Goal: Information Seeking & Learning: Check status

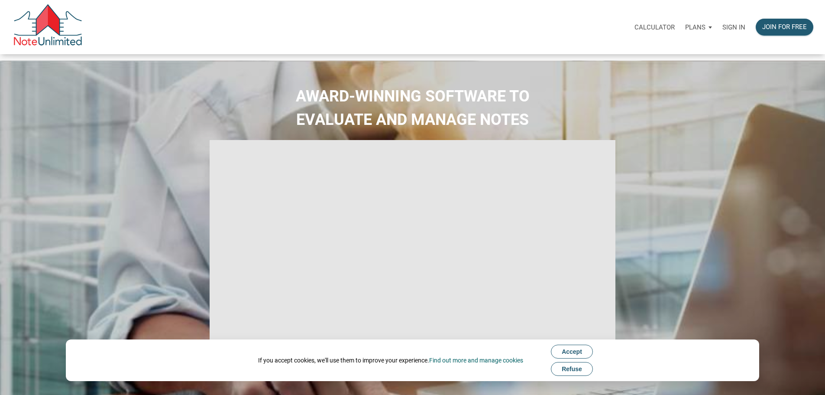
click at [718, 36] on div "Sign in" at bounding box center [733, 26] width 33 height 27
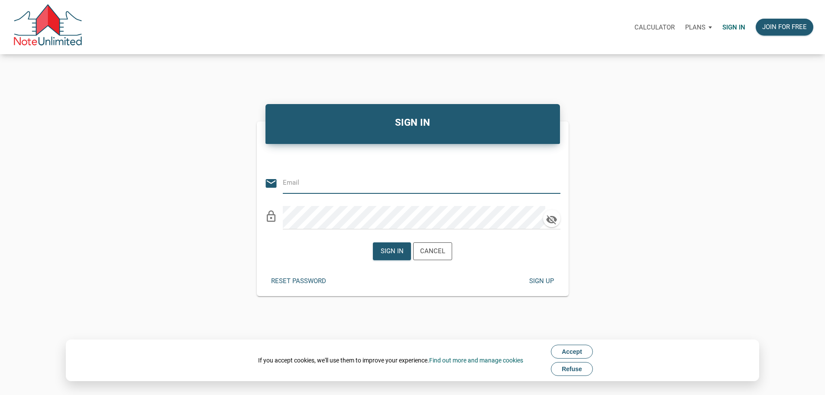
type input "Keith@benchmark-tax.com"
click at [402, 256] on div "Sign in" at bounding box center [392, 251] width 23 height 10
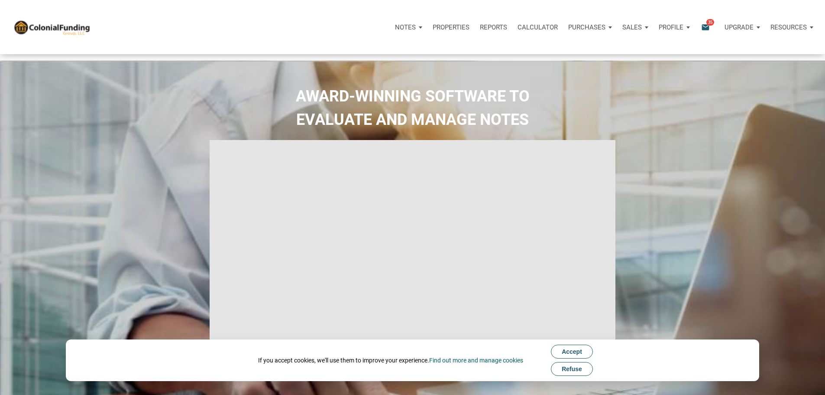
type input "Introduction to new features"
select select
click at [701, 32] on icon "email" at bounding box center [706, 27] width 10 height 10
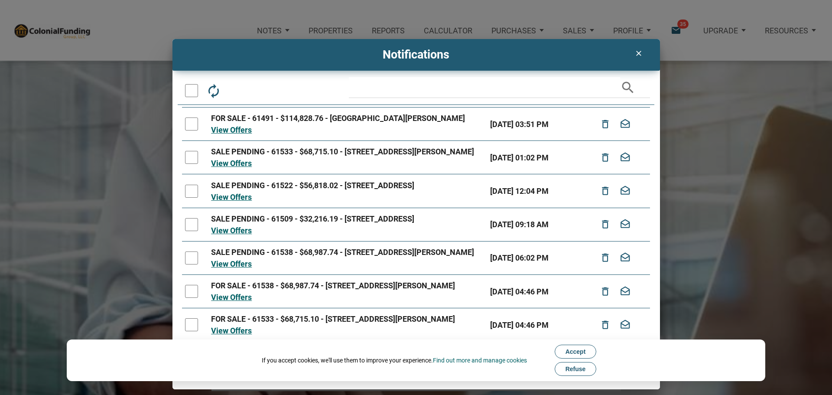
scroll to position [147, 0]
click at [577, 368] on span "Refuse" at bounding box center [575, 368] width 20 height 7
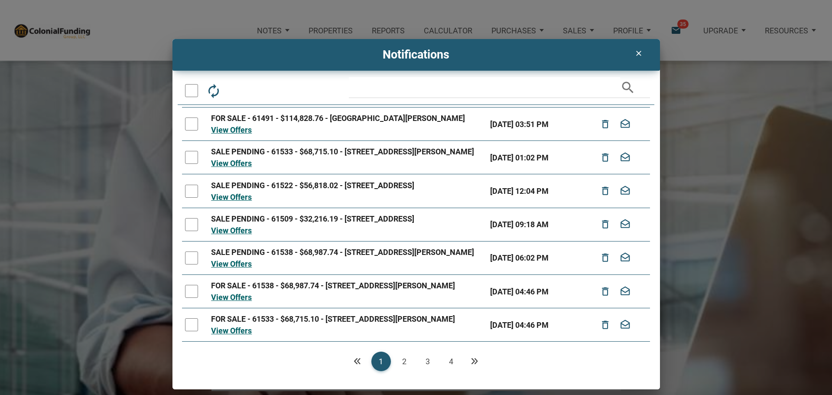
click at [407, 361] on link "2" at bounding box center [404, 360] width 19 height 19
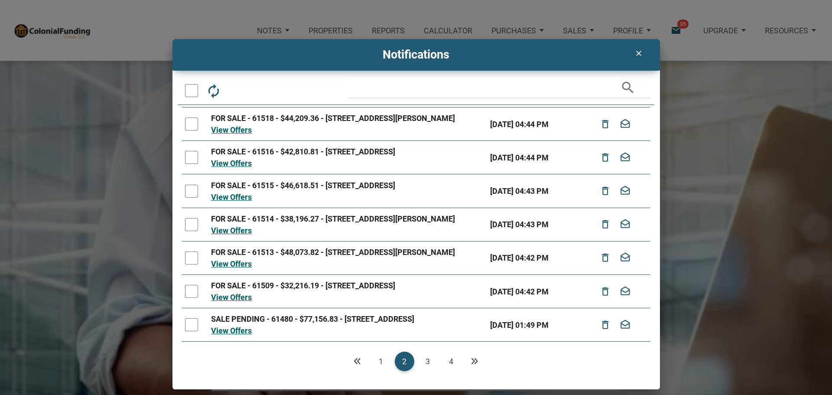
scroll to position [163, 0]
click at [427, 358] on link "3" at bounding box center [427, 360] width 19 height 19
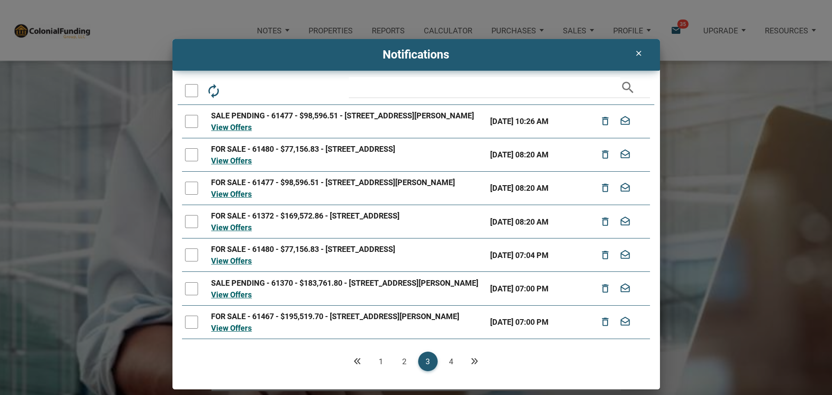
click at [379, 360] on link "1" at bounding box center [380, 360] width 19 height 19
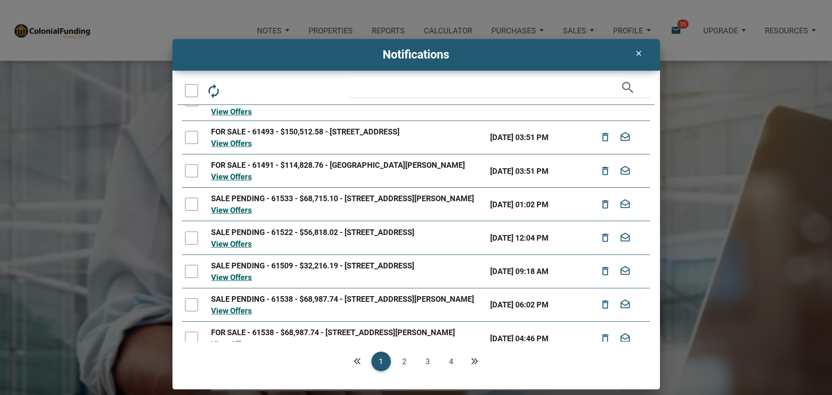
scroll to position [147, 0]
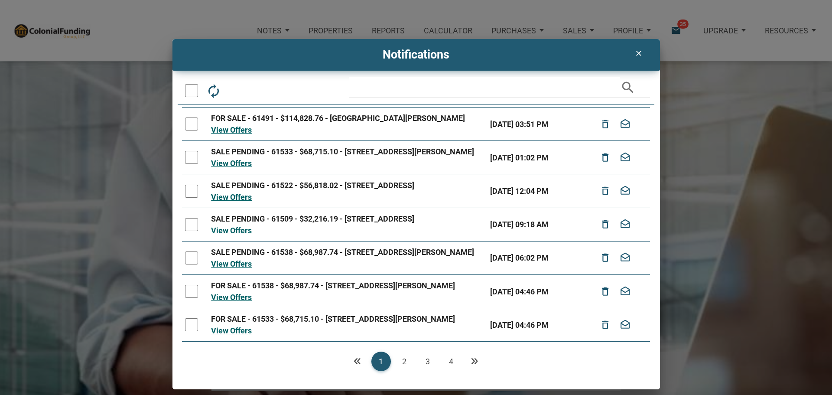
drag, startPoint x: 407, startPoint y: 358, endPoint x: 405, endPoint y: 354, distance: 5.1
click at [405, 358] on link "2" at bounding box center [404, 360] width 19 height 19
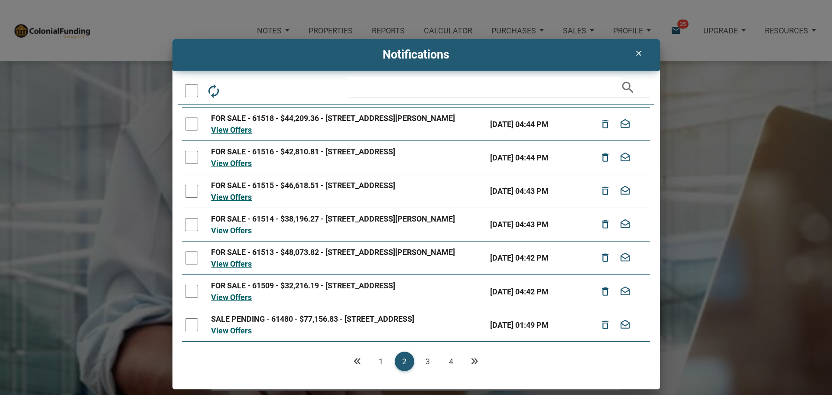
scroll to position [163, 0]
click at [427, 365] on link "3" at bounding box center [427, 360] width 19 height 19
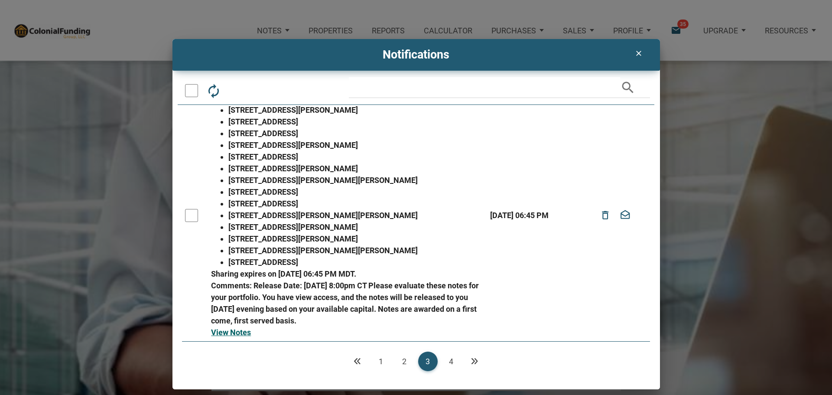
scroll to position [341, 0]
click at [451, 362] on link "4" at bounding box center [450, 360] width 19 height 19
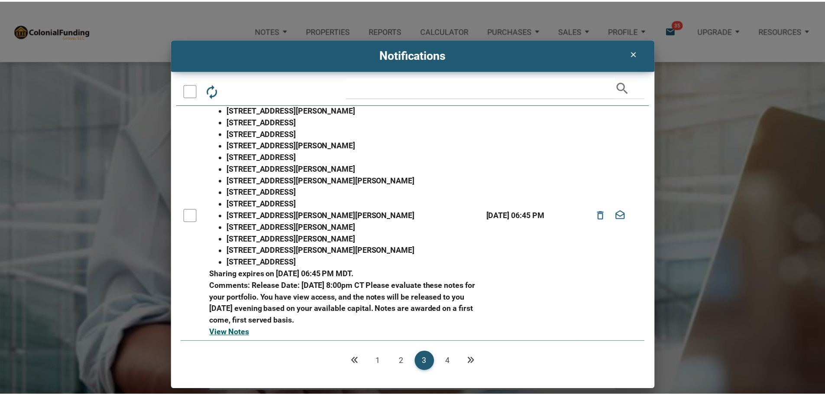
scroll to position [0, 0]
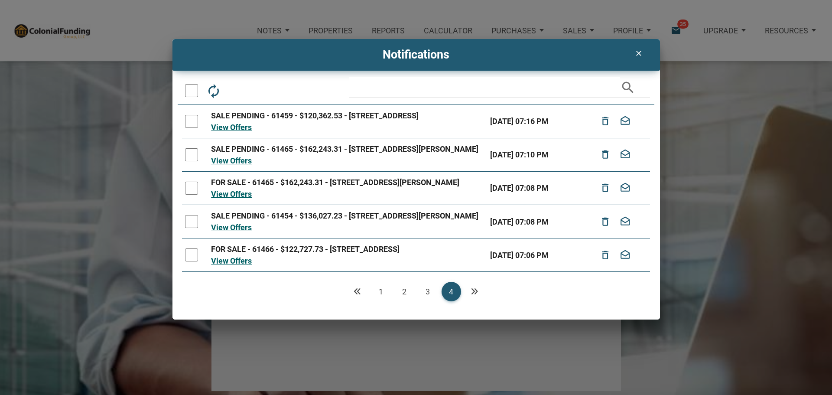
click at [380, 301] on link "1" at bounding box center [380, 291] width 19 height 19
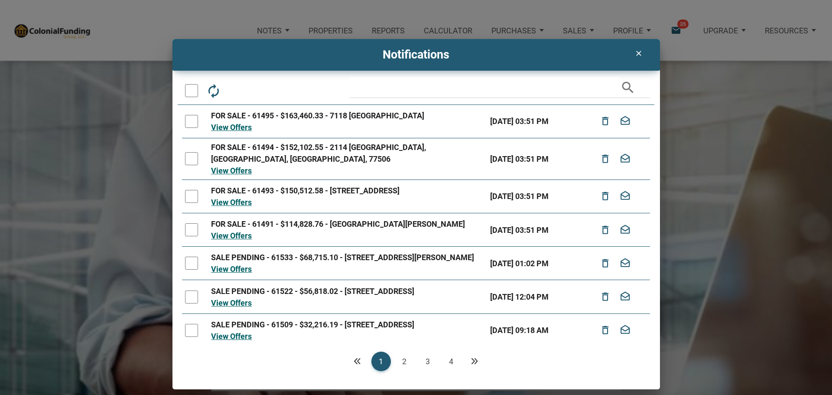
click at [635, 54] on icon "clear" at bounding box center [638, 53] width 10 height 9
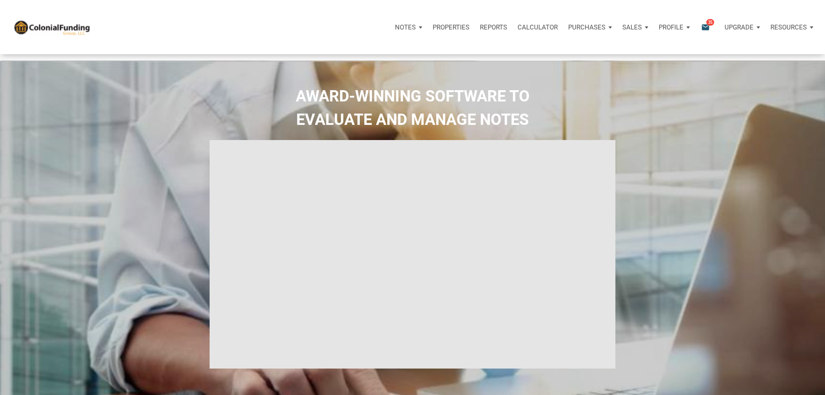
click at [428, 30] on div "Purchases" at bounding box center [409, 27] width 38 height 26
click at [533, 55] on link "Offers" at bounding box center [574, 51] width 82 height 18
click at [416, 31] on p "Purchases" at bounding box center [405, 27] width 21 height 8
click at [533, 59] on link "Offers" at bounding box center [574, 51] width 82 height 18
click at [428, 30] on div "Purchases" at bounding box center [409, 27] width 38 height 26
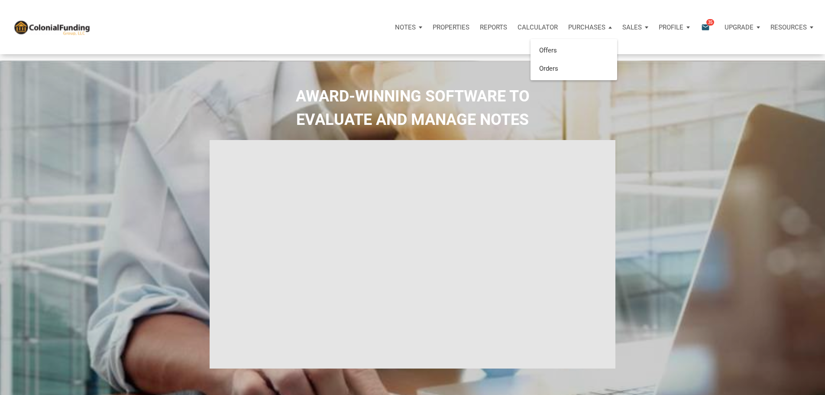
click at [433, 29] on p "Properties" at bounding box center [451, 27] width 37 height 8
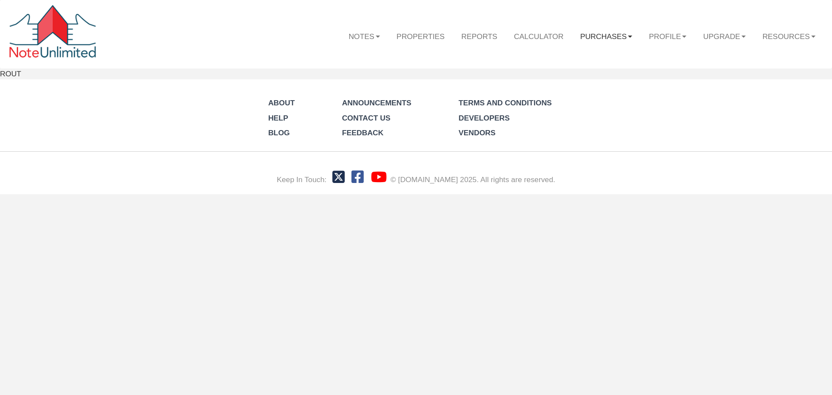
click at [600, 35] on link "Purchases" at bounding box center [606, 35] width 69 height 25
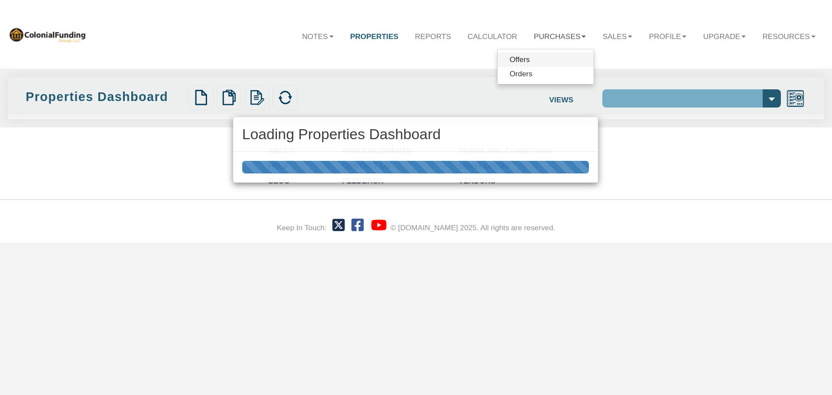
click at [559, 57] on div "Loading Properties Dashboard" at bounding box center [416, 197] width 832 height 395
click at [564, 36] on div "Loading Properties Dashboard" at bounding box center [416, 197] width 832 height 395
select select "138"
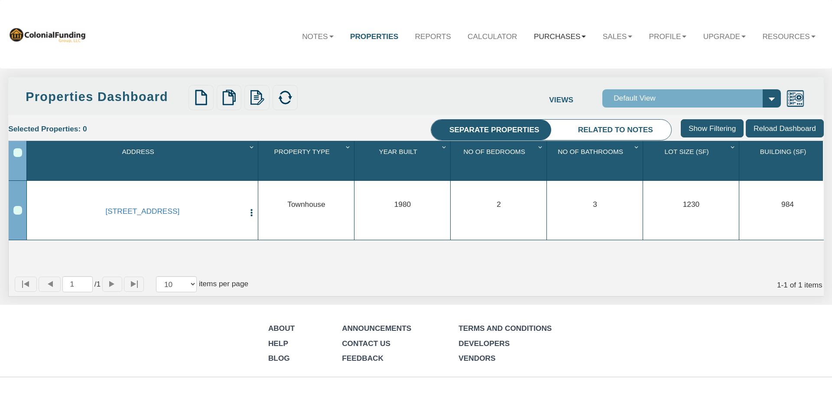
click at [541, 37] on link "Purchases" at bounding box center [559, 35] width 69 height 25
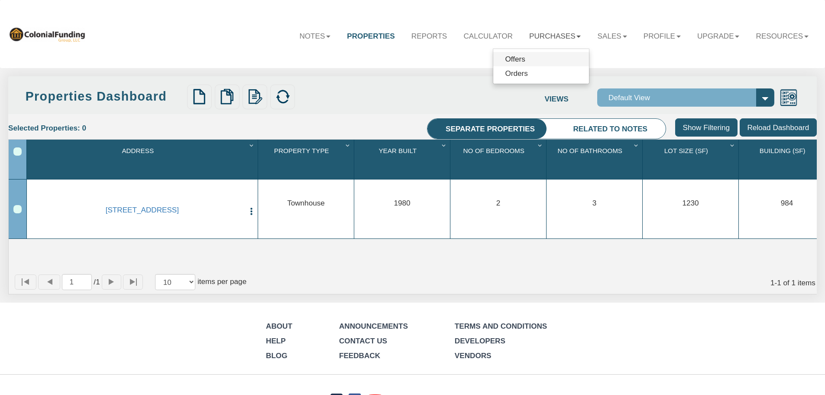
click at [517, 61] on link "Offers" at bounding box center [541, 59] width 96 height 14
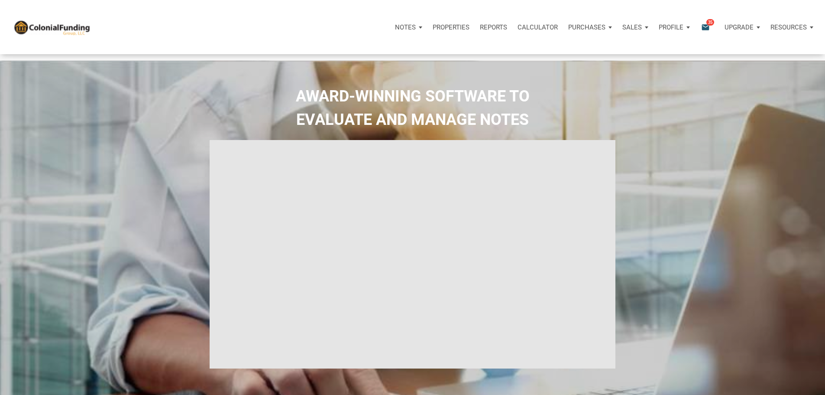
select select
type input "Introduction to new features"
select select
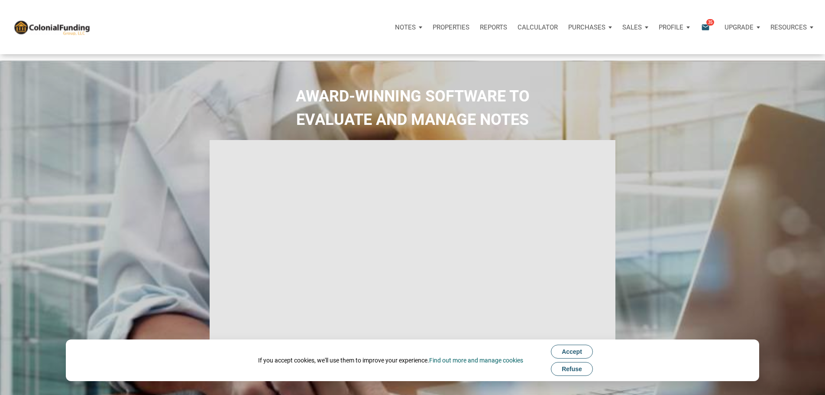
click at [416, 29] on p "Purchases" at bounding box center [405, 27] width 21 height 8
click at [533, 55] on link "Offers" at bounding box center [574, 51] width 82 height 18
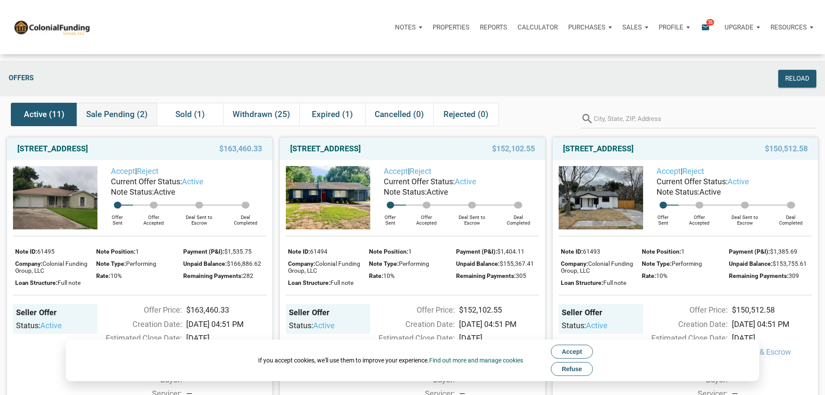
click at [136, 120] on span "Sale Pending (2)" at bounding box center [117, 114] width 62 height 10
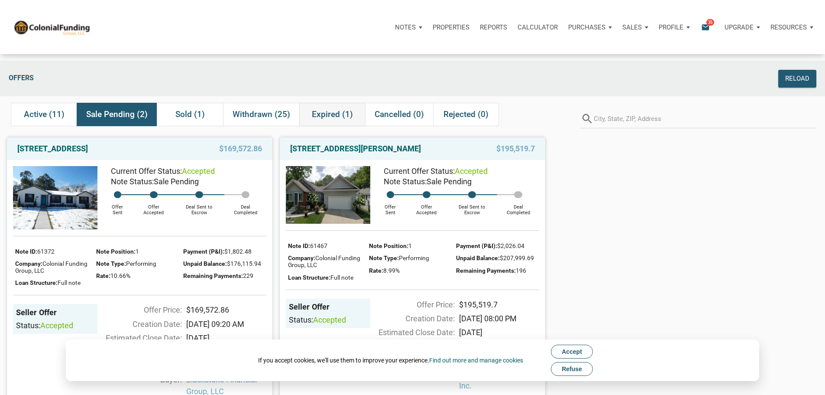
click at [322, 117] on span "Expired (1)" at bounding box center [332, 114] width 41 height 10
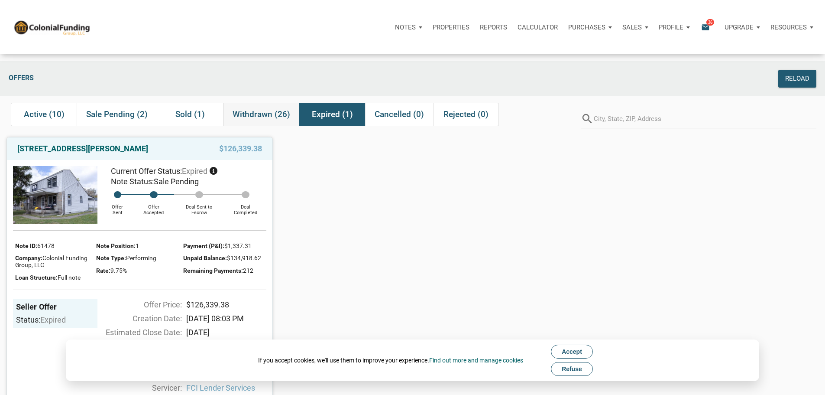
click at [269, 120] on span "Withdrawn (26)" at bounding box center [262, 114] width 58 height 10
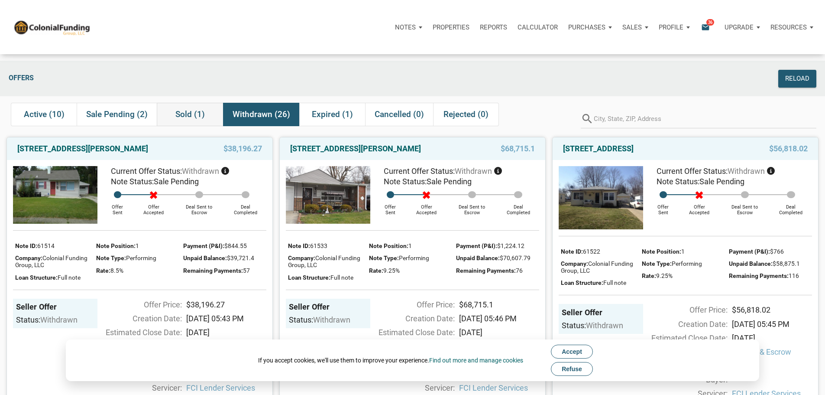
click at [185, 117] on span "Sold (1)" at bounding box center [189, 114] width 29 height 10
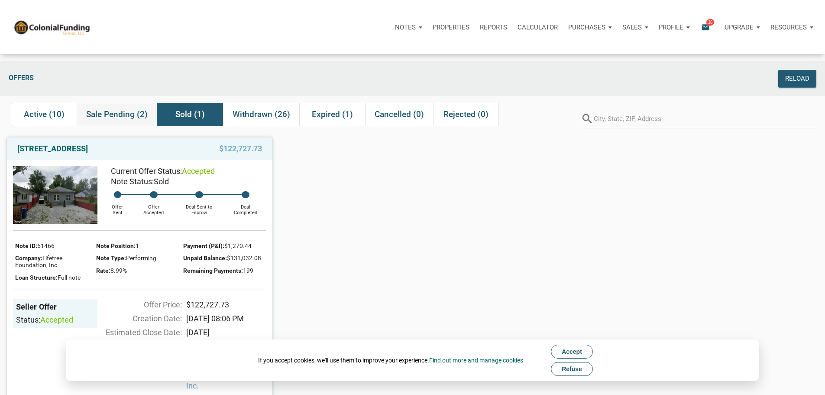
click at [121, 117] on span "Sale Pending (2)" at bounding box center [117, 114] width 62 height 10
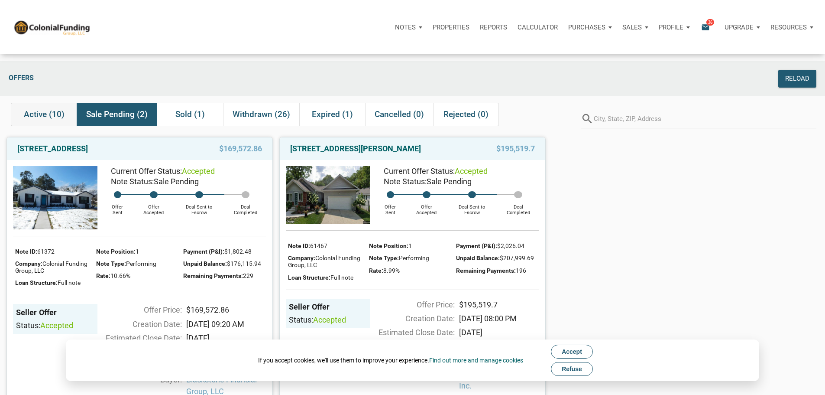
click at [48, 117] on span "Active (10)" at bounding box center [44, 114] width 41 height 10
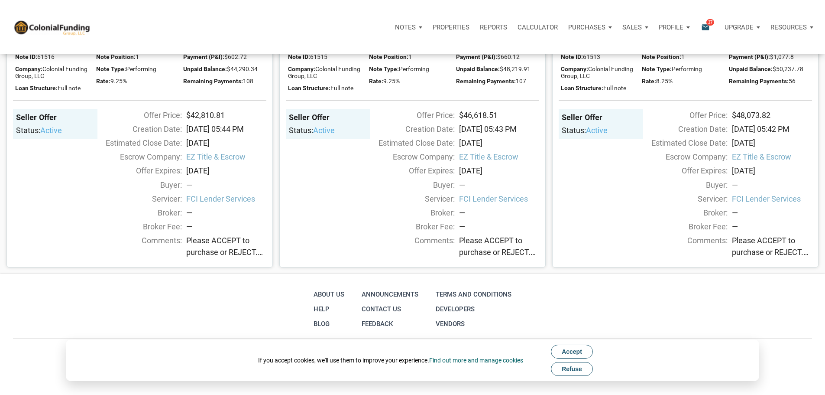
scroll to position [979, 0]
click at [579, 368] on span "Refuse" at bounding box center [572, 368] width 20 height 7
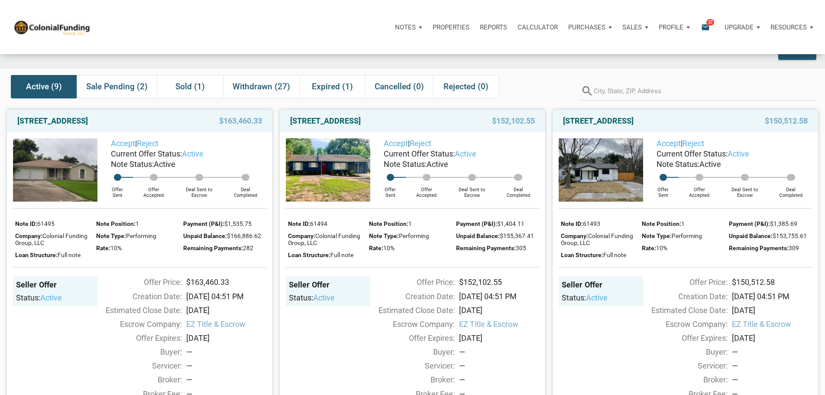
scroll to position [43, 0]
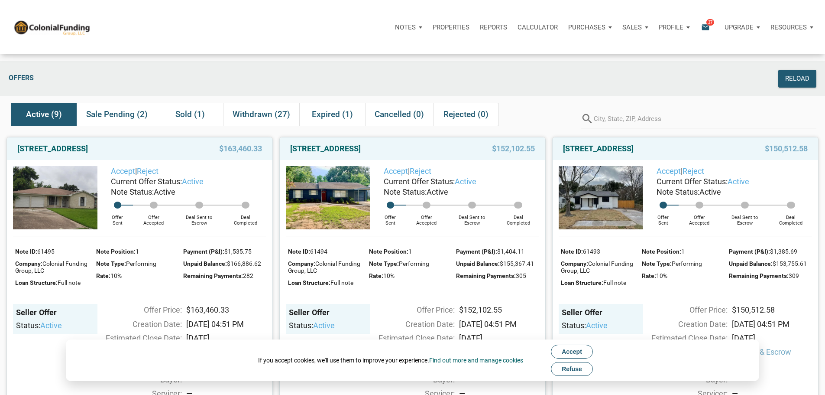
click at [573, 367] on span "Refuse" at bounding box center [572, 368] width 20 height 7
drag, startPoint x: 581, startPoint y: 371, endPoint x: 577, endPoint y: 363, distance: 8.5
click at [581, 370] on span "Refuse" at bounding box center [572, 368] width 20 height 7
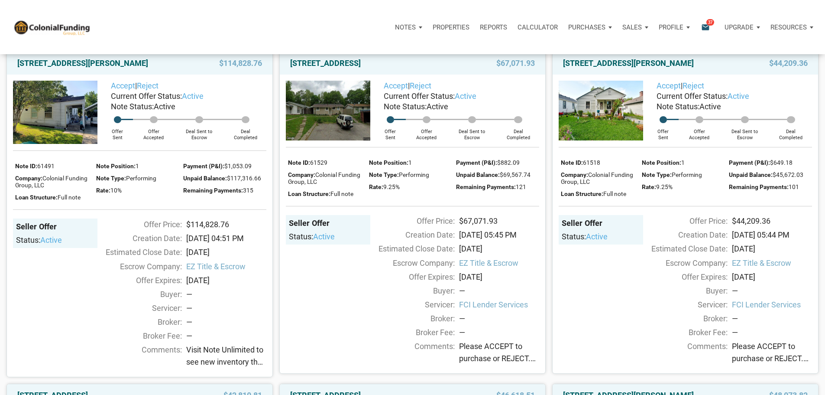
scroll to position [286, 0]
